Goal: Book appointment/travel/reservation

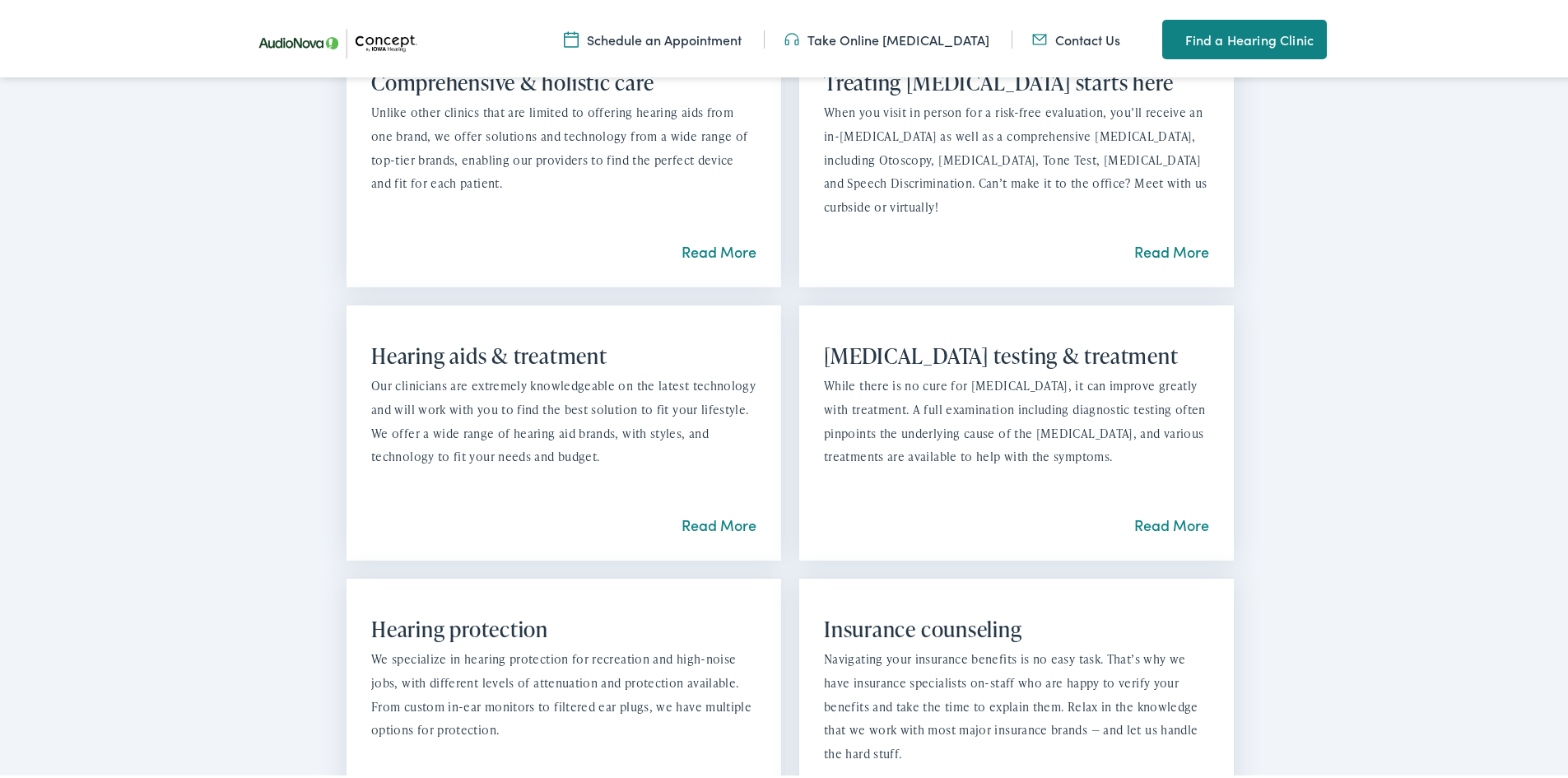
scroll to position [1317, 0]
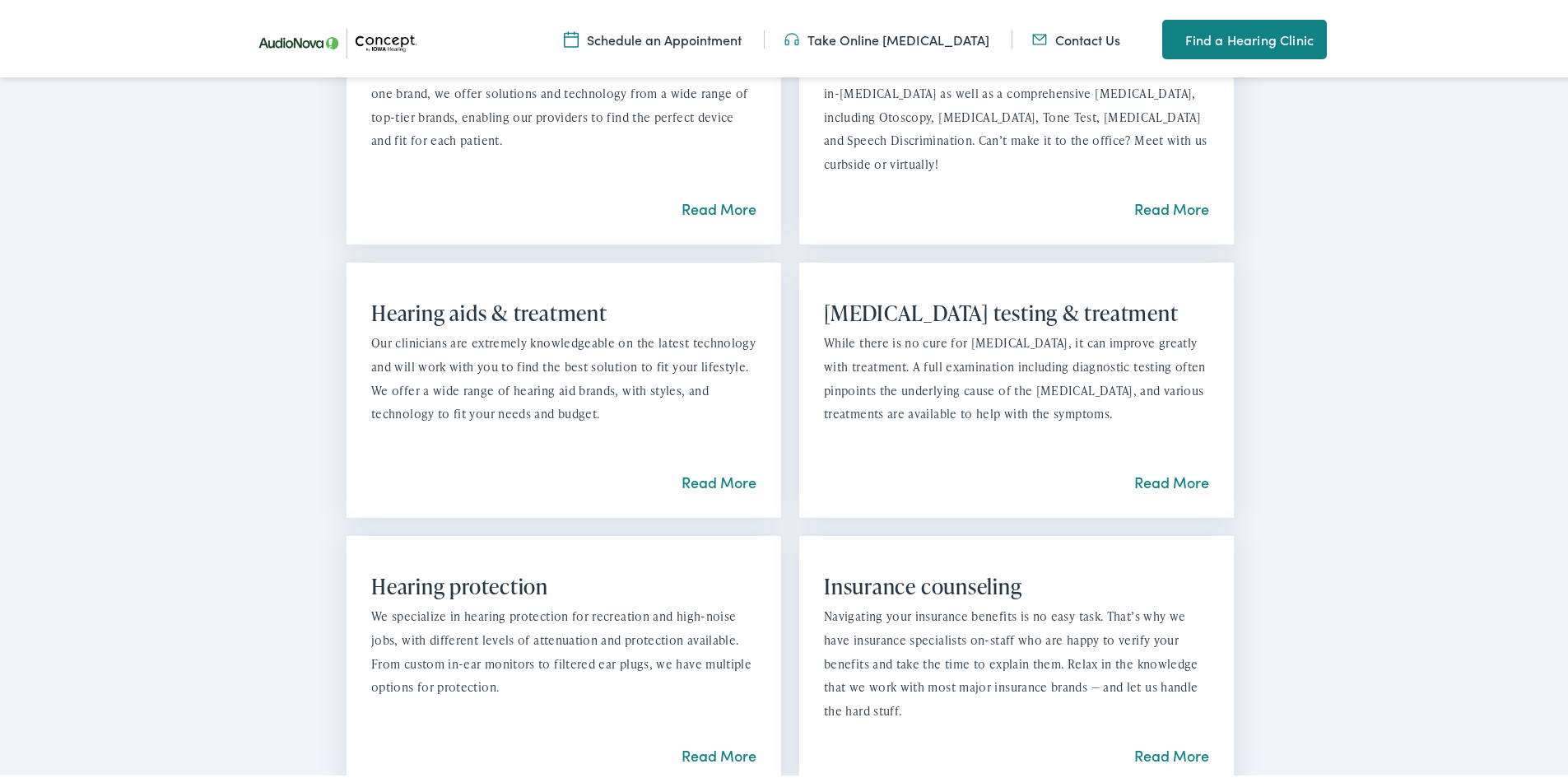
click at [691, 478] on link "Read More" at bounding box center [719, 479] width 75 height 21
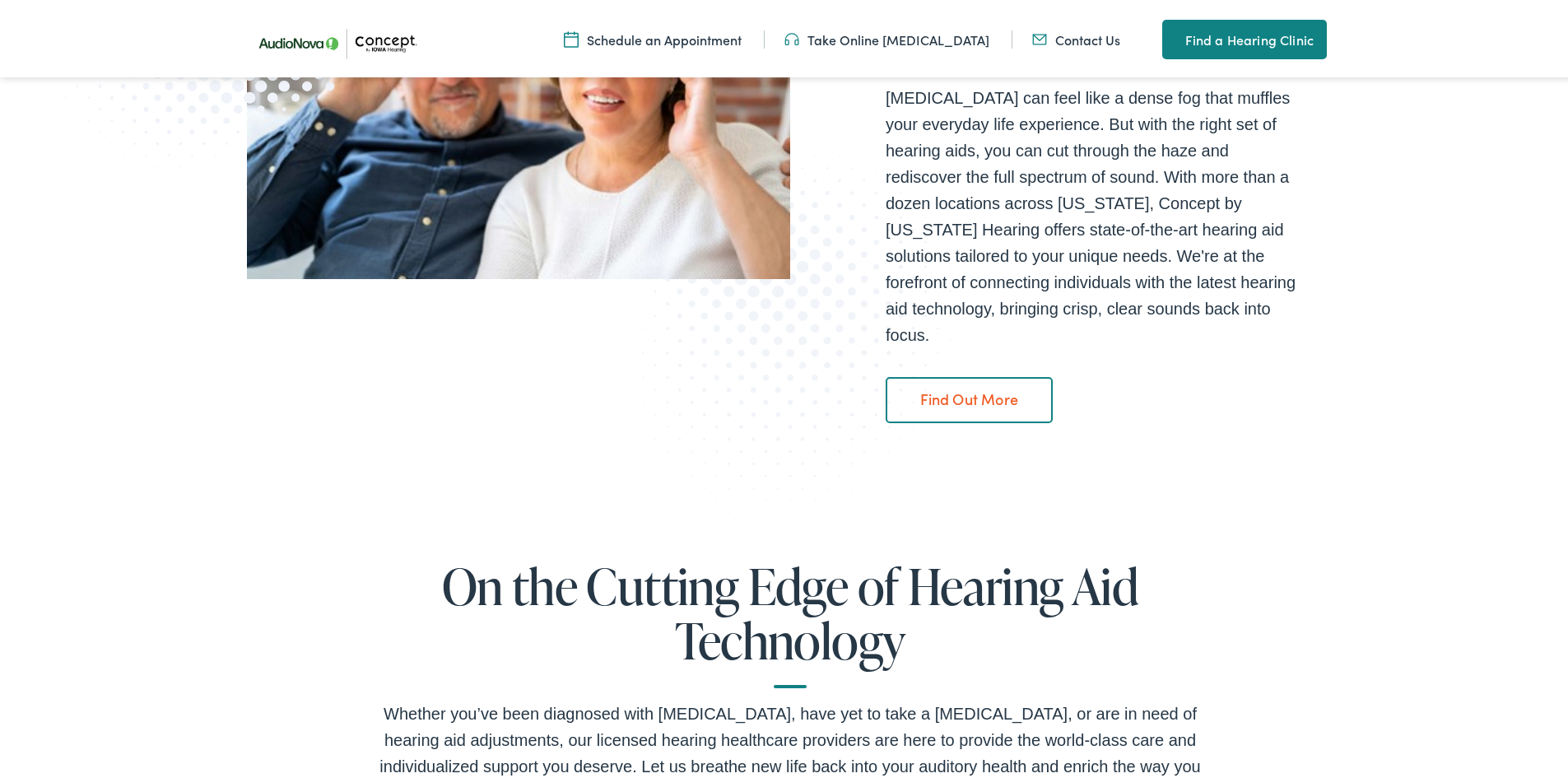
scroll to position [494, 0]
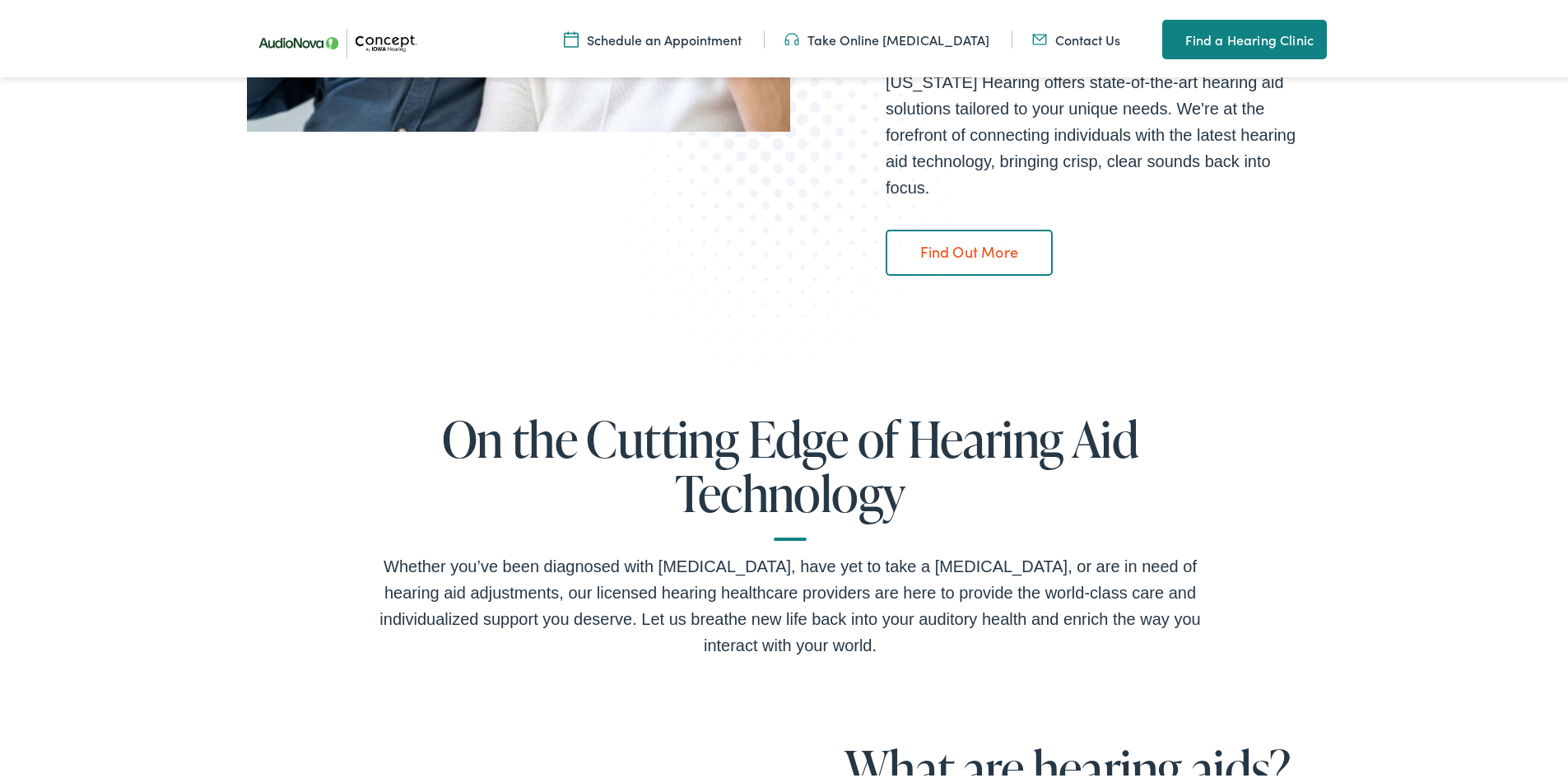
click at [947, 227] on link "Find Out More" at bounding box center [969, 249] width 167 height 46
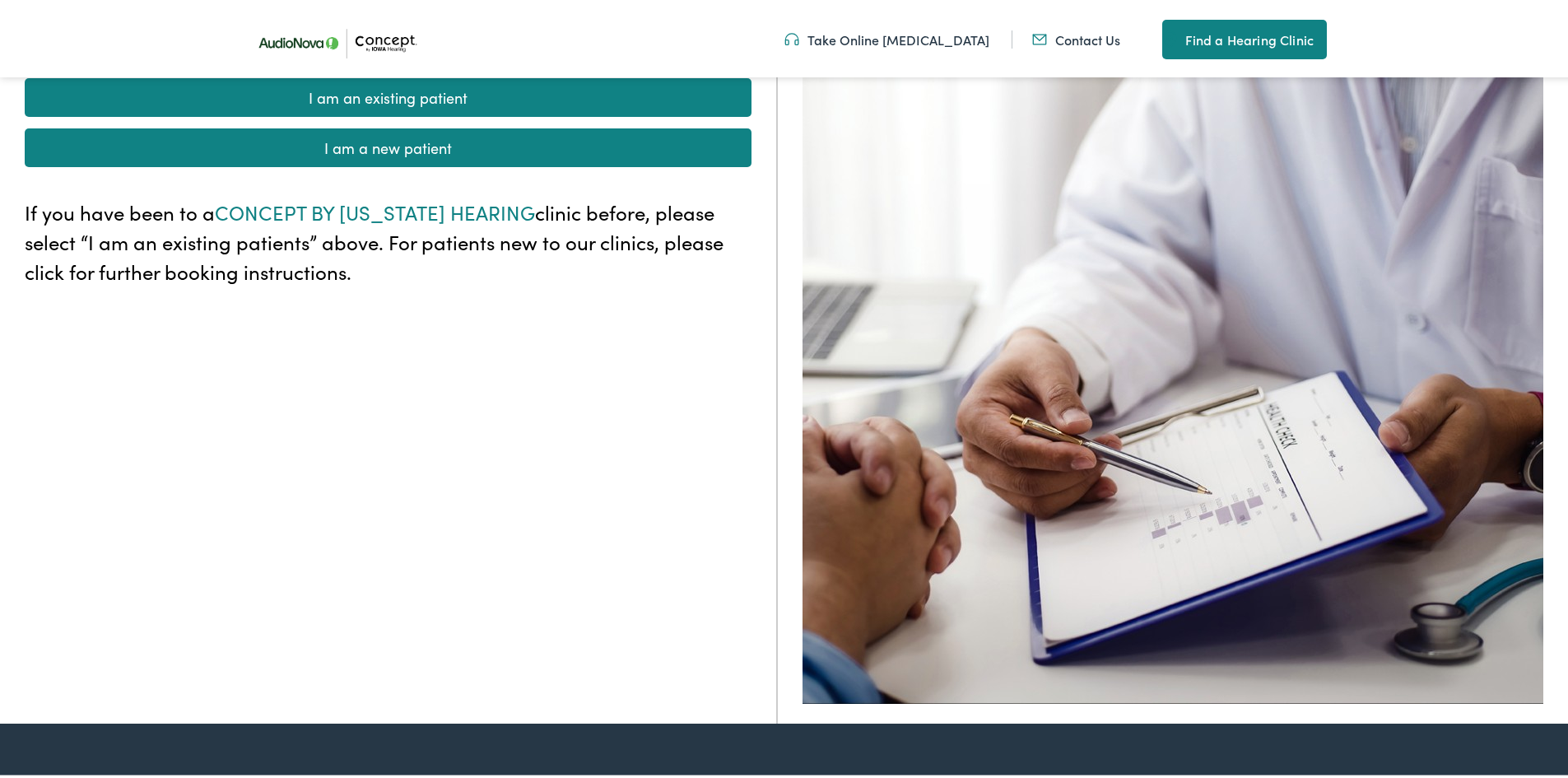
scroll to position [330, 0]
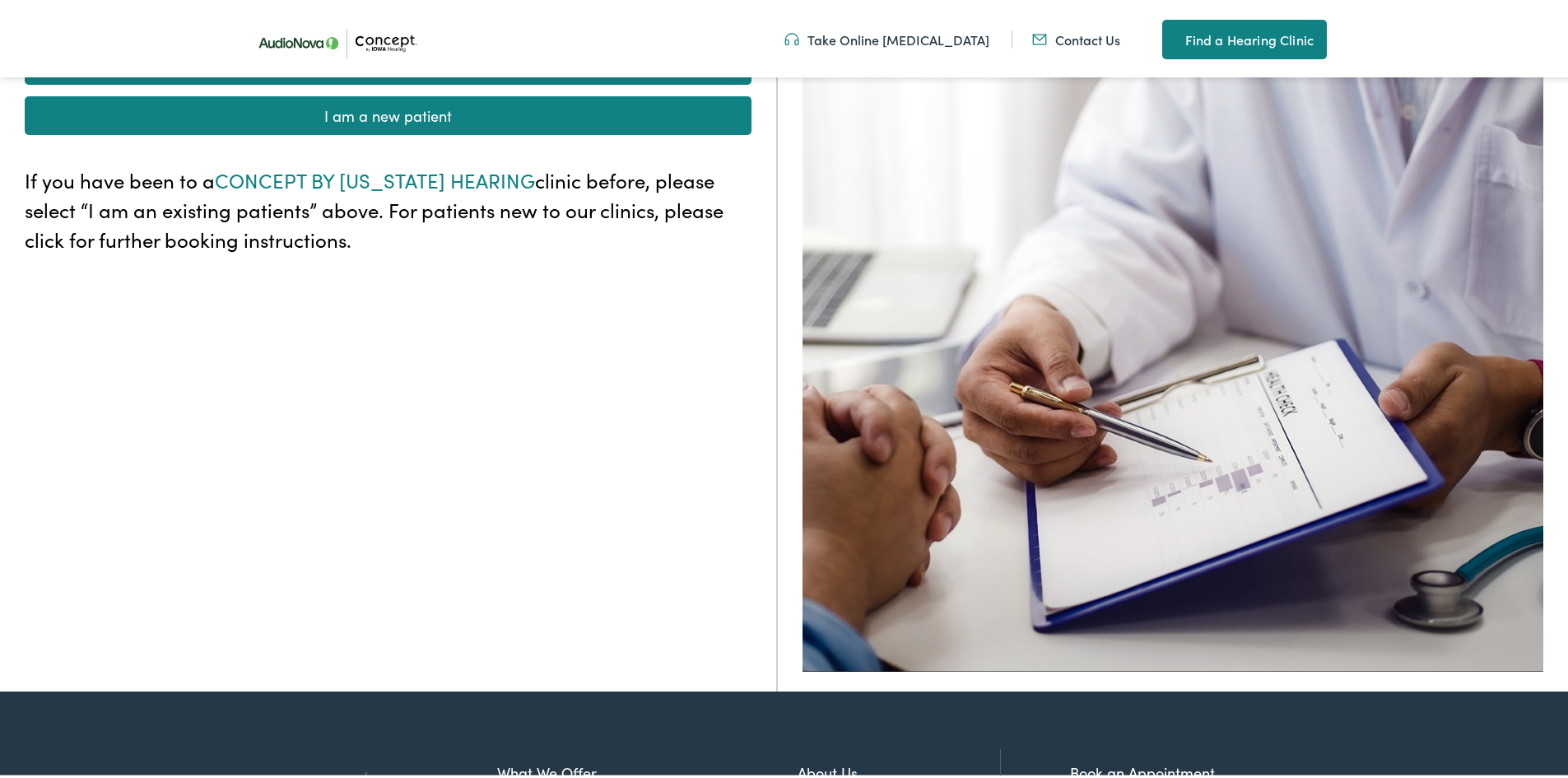
drag, startPoint x: 380, startPoint y: 110, endPoint x: 388, endPoint y: 144, distance: 34.9
click at [380, 110] on link "I am a new patient" at bounding box center [388, 112] width 727 height 38
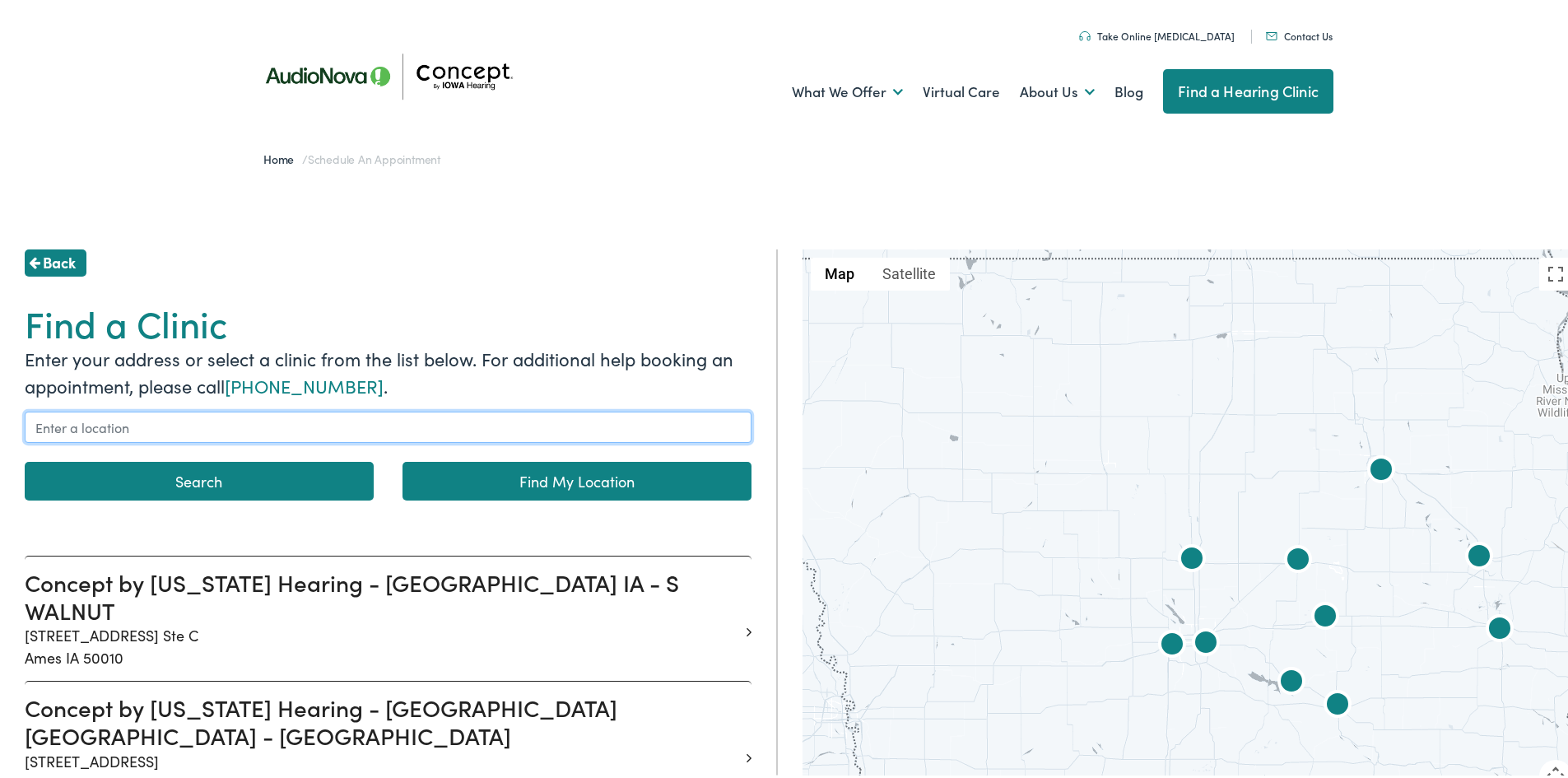
click at [67, 427] on input "text" at bounding box center [388, 423] width 727 height 32
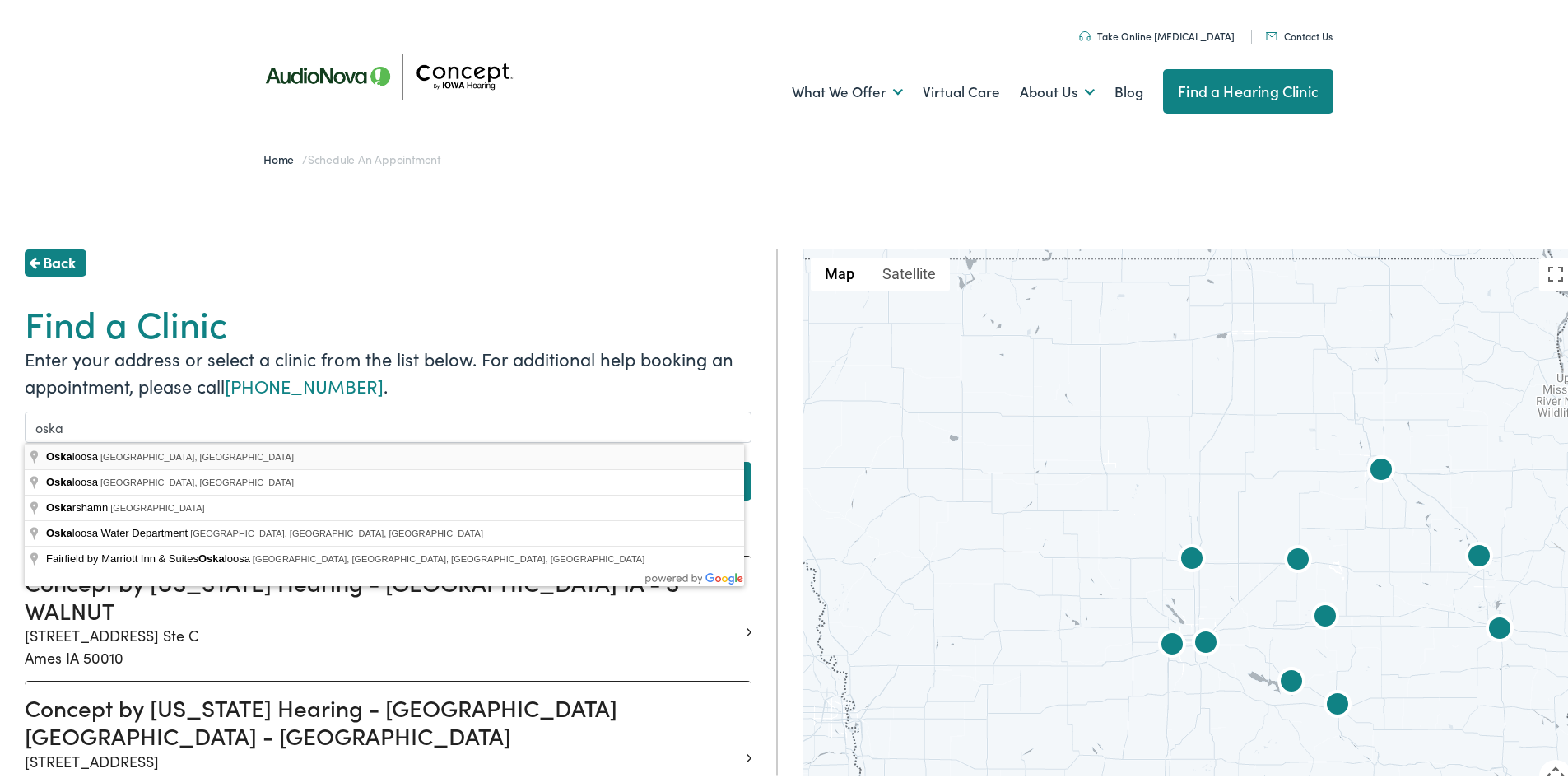
type input "Oskaloosa, IA, USA"
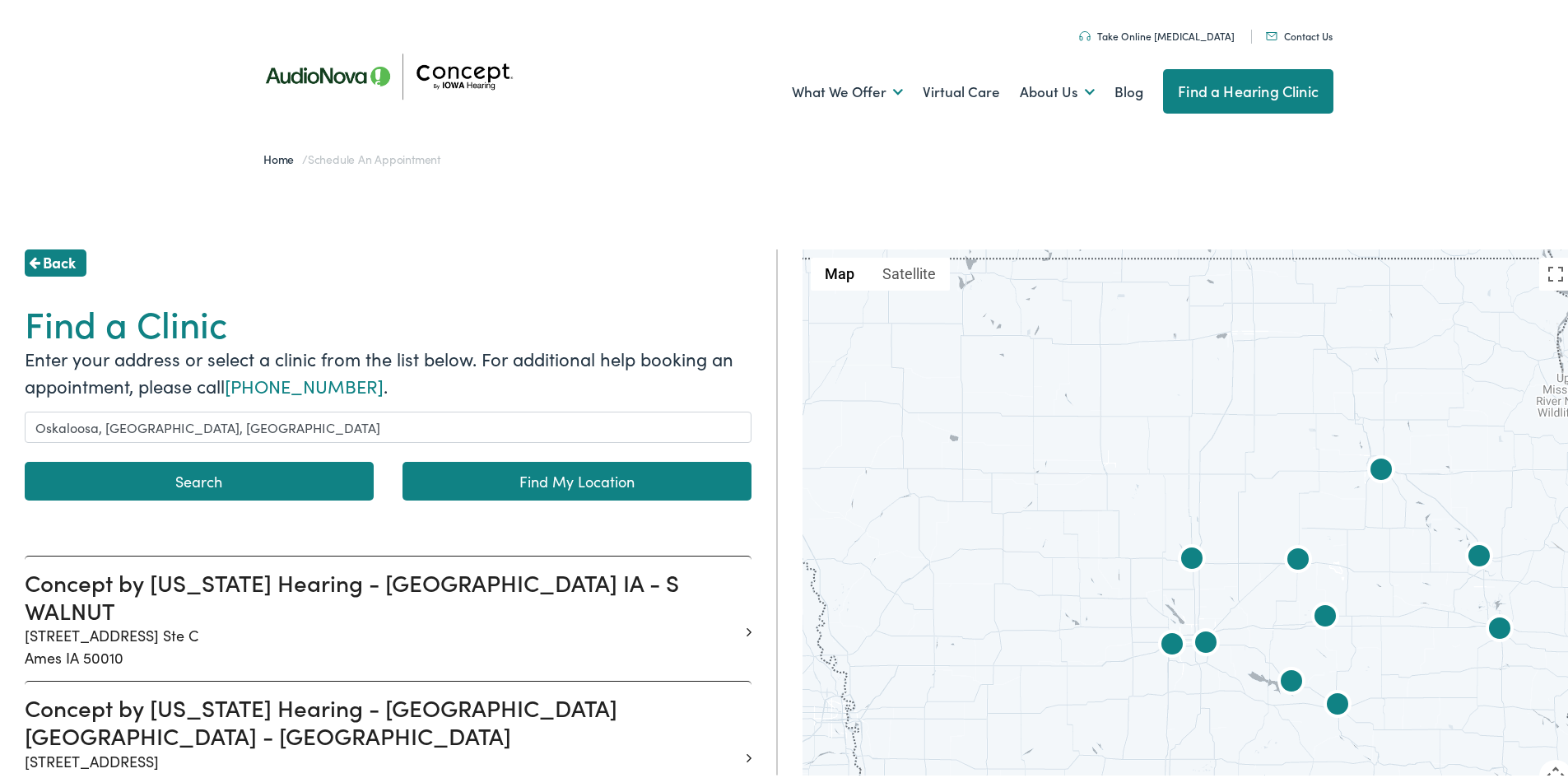
click at [252, 479] on button "Search" at bounding box center [199, 478] width 349 height 38
click at [233, 477] on button "Search" at bounding box center [199, 478] width 349 height 38
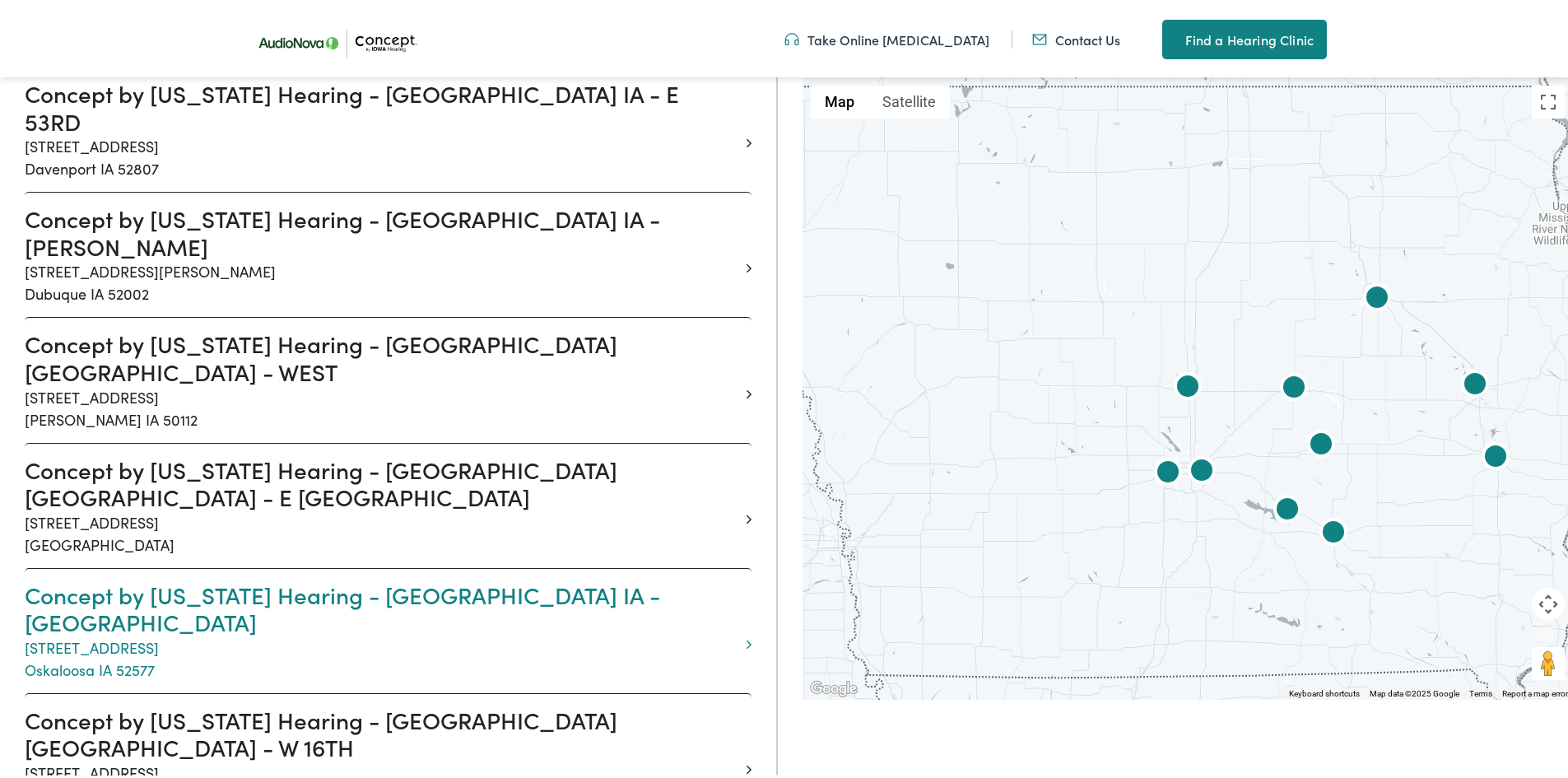
scroll to position [988, 0]
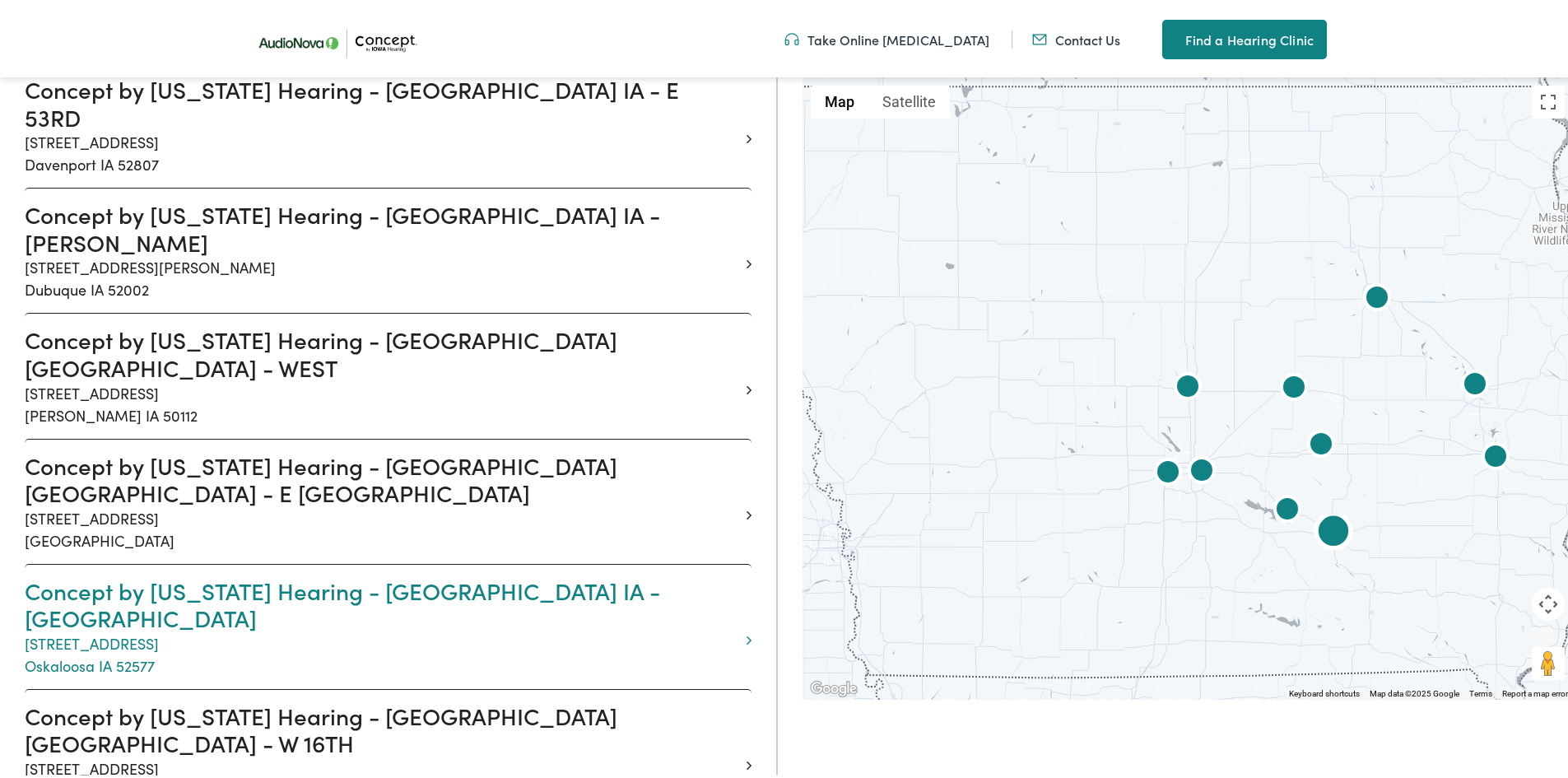
click at [300, 573] on h3 "Concept by Iowa Hearing - OSKALOOSA IA - HIGH WEST" at bounding box center [382, 601] width 715 height 55
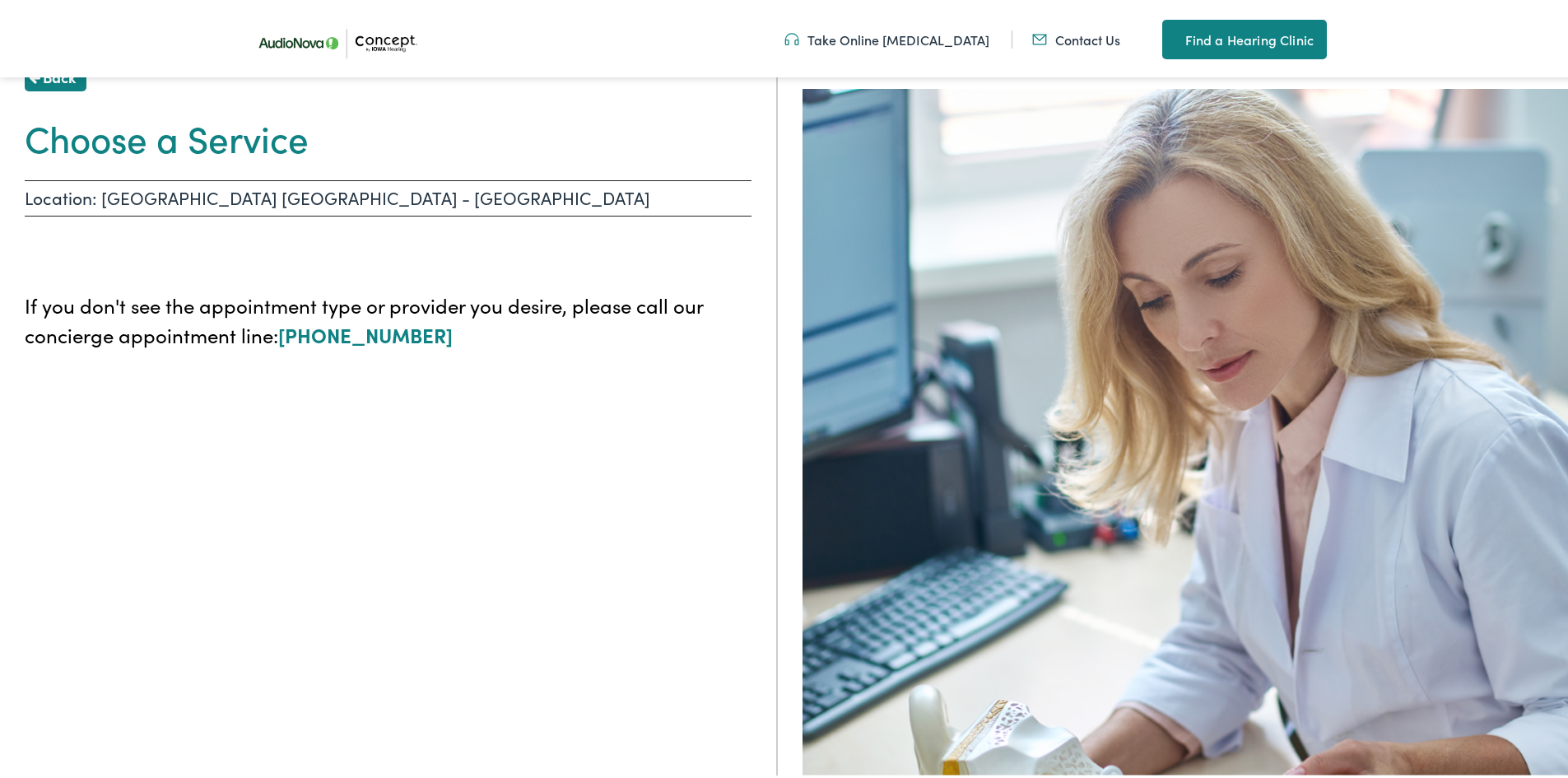
scroll to position [165, 0]
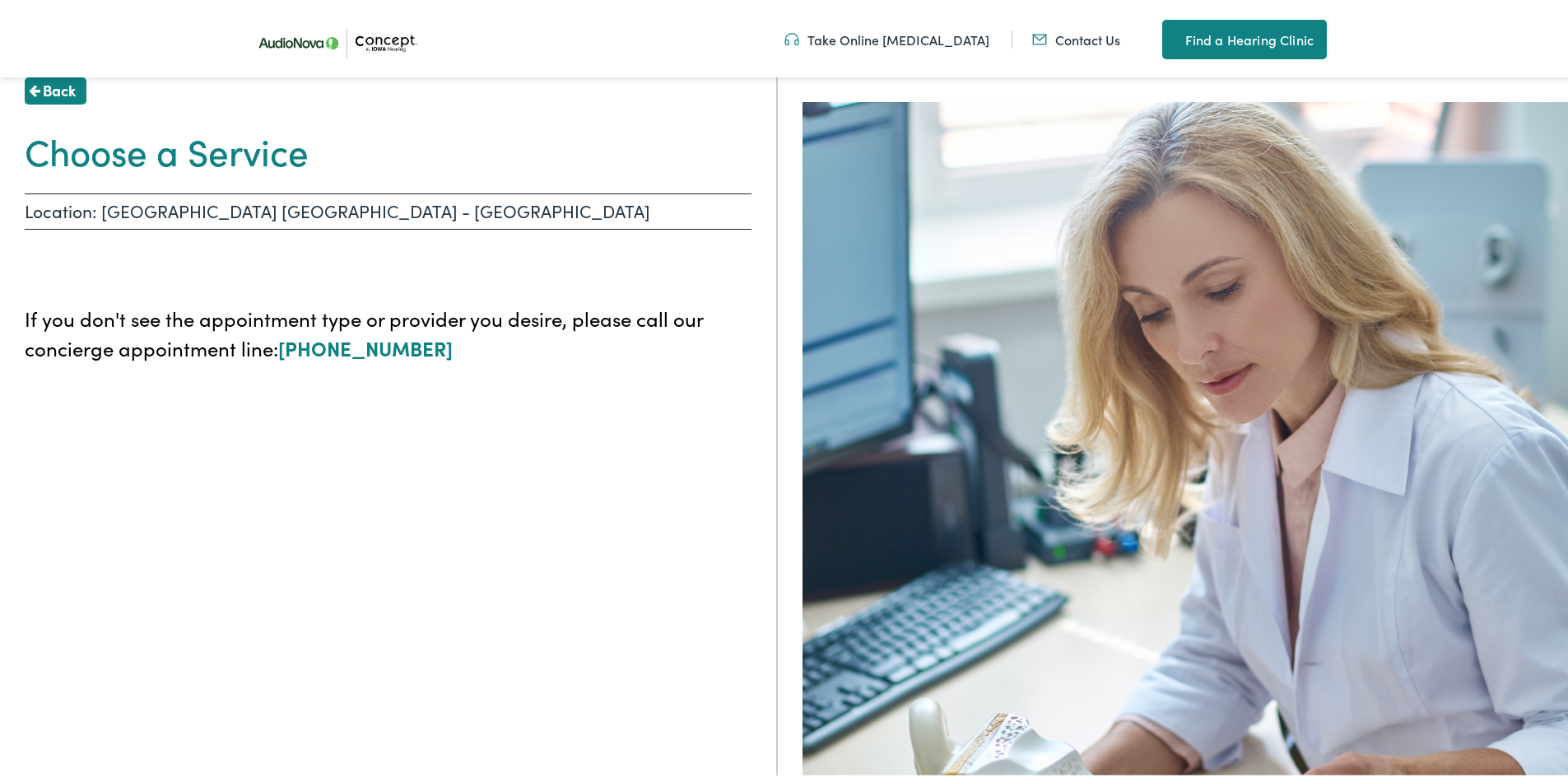
click at [1195, 29] on link "Find a Hearing Clinic" at bounding box center [1244, 35] width 164 height 39
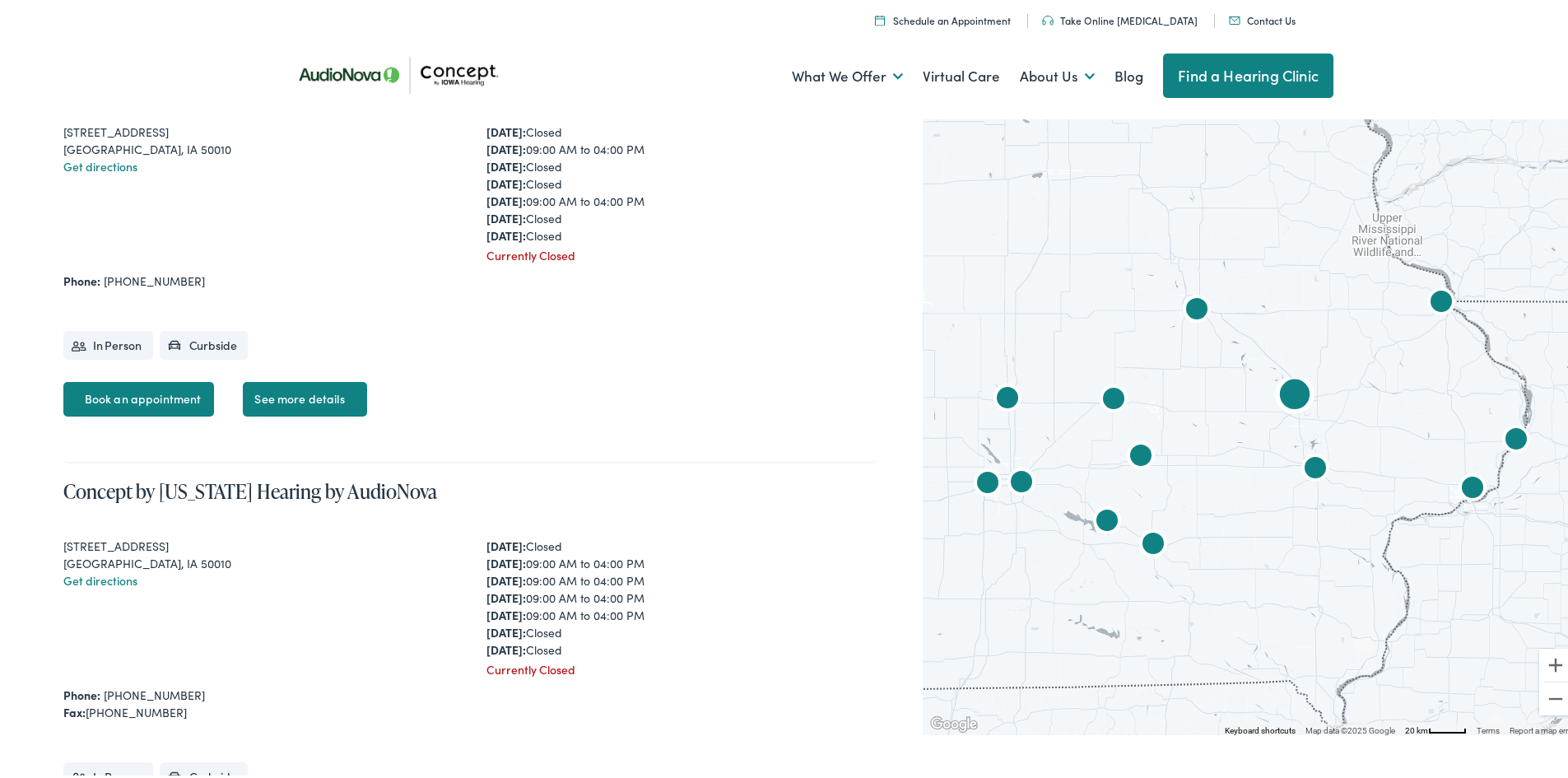
scroll to position [412, 0]
